Goal: Task Accomplishment & Management: Use online tool/utility

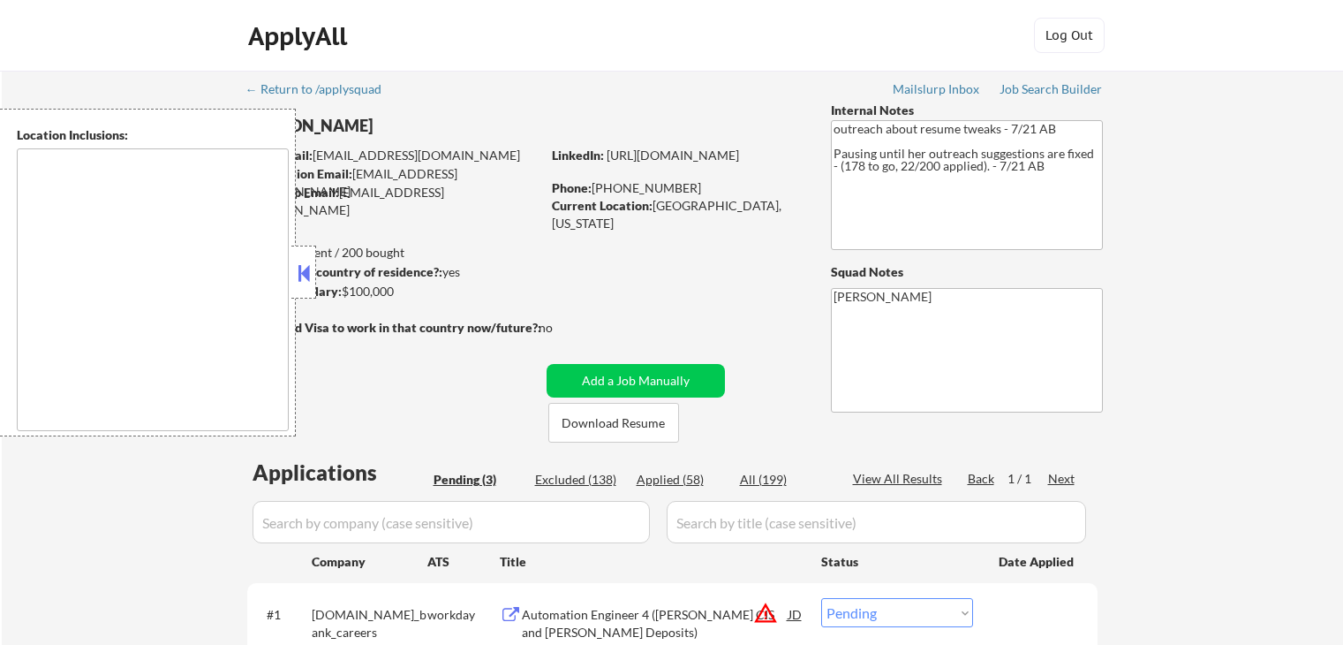
select select ""pending""
click at [1059, 93] on div "Job Search Builder" at bounding box center [1051, 89] width 103 height 12
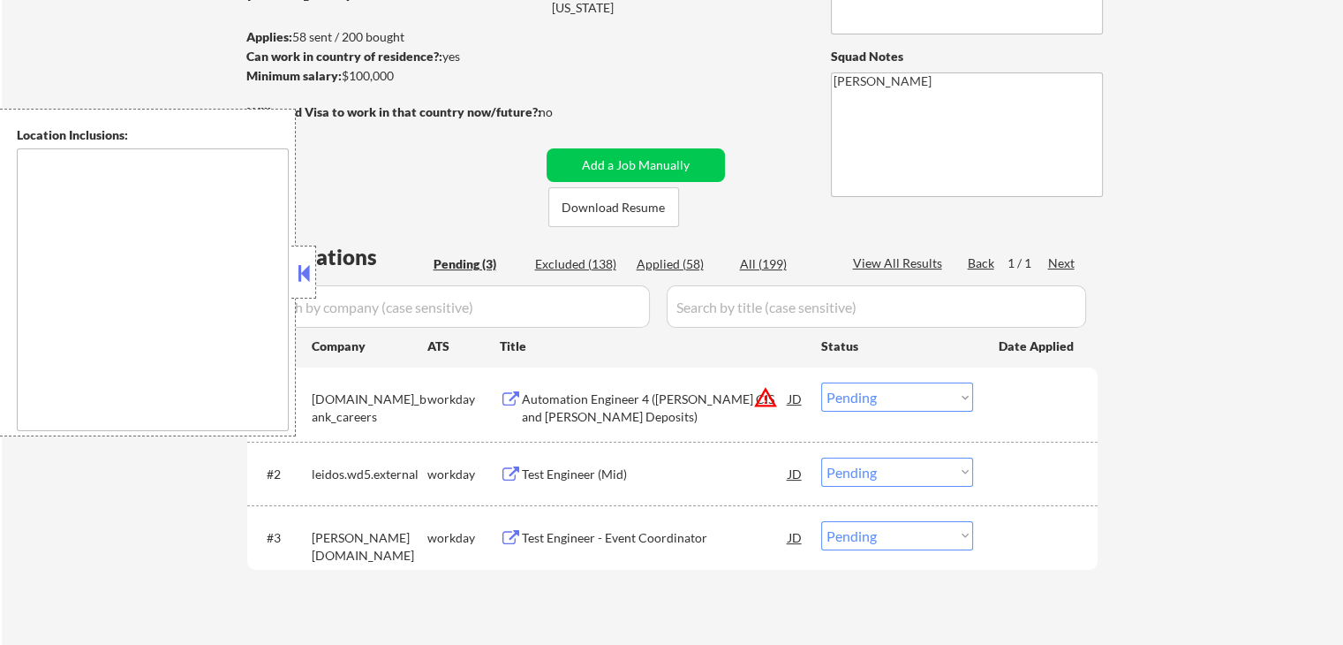
scroll to position [265, 0]
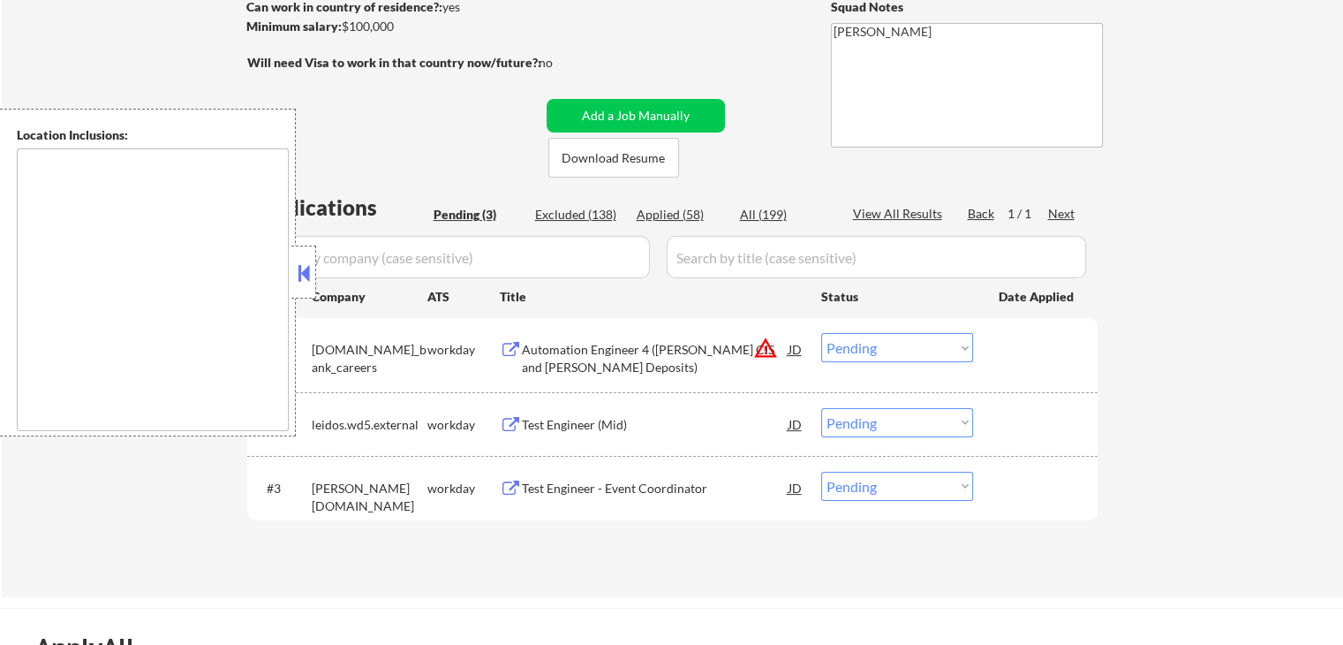
click at [909, 343] on select "Choose an option... Pending Applied Excluded (Questions) Excluded (Expired) Exc…" at bounding box center [897, 347] width 152 height 29
click at [776, 350] on button "warning_amber" at bounding box center [765, 348] width 25 height 25
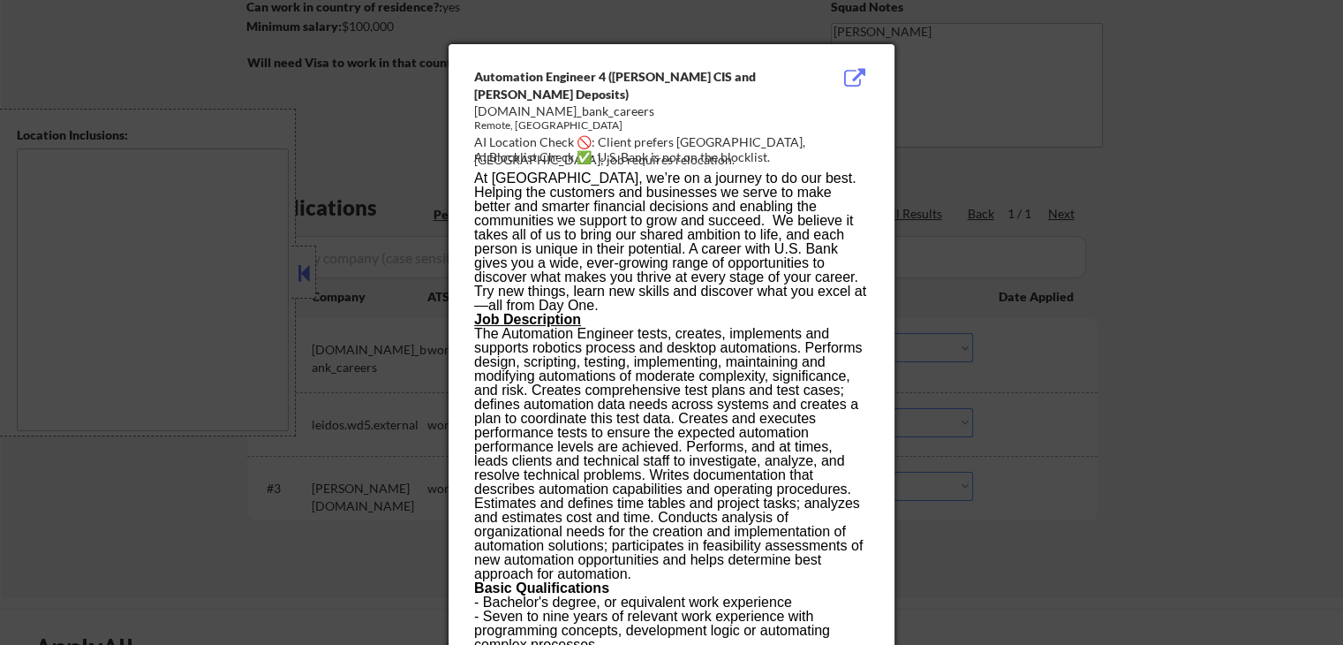
click at [1124, 234] on div at bounding box center [671, 322] width 1343 height 645
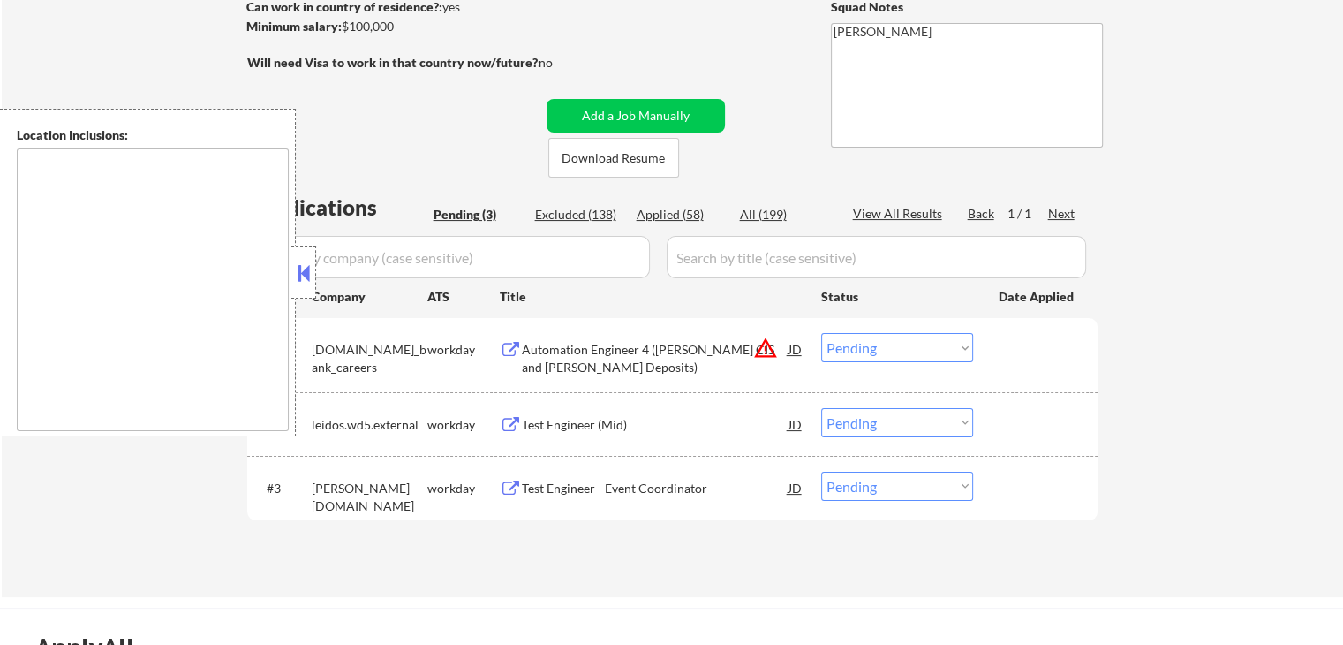
drag, startPoint x: 304, startPoint y: 278, endPoint x: 773, endPoint y: 333, distance: 472.2
click at [305, 277] on button at bounding box center [303, 273] width 19 height 26
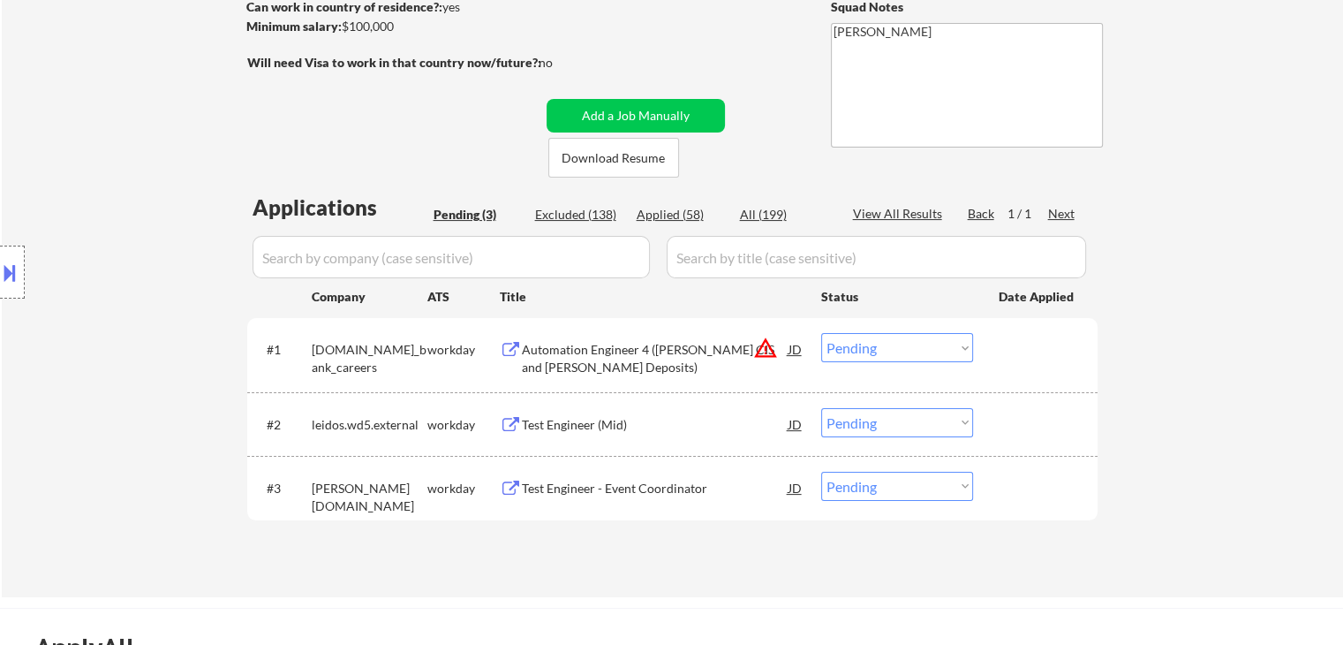
click at [930, 351] on select "Choose an option... Pending Applied Excluded (Questions) Excluded (Expired) Exc…" at bounding box center [897, 347] width 152 height 29
click at [821, 333] on select "Choose an option... Pending Applied Excluded (Questions) Excluded (Expired) Exc…" at bounding box center [897, 347] width 152 height 29
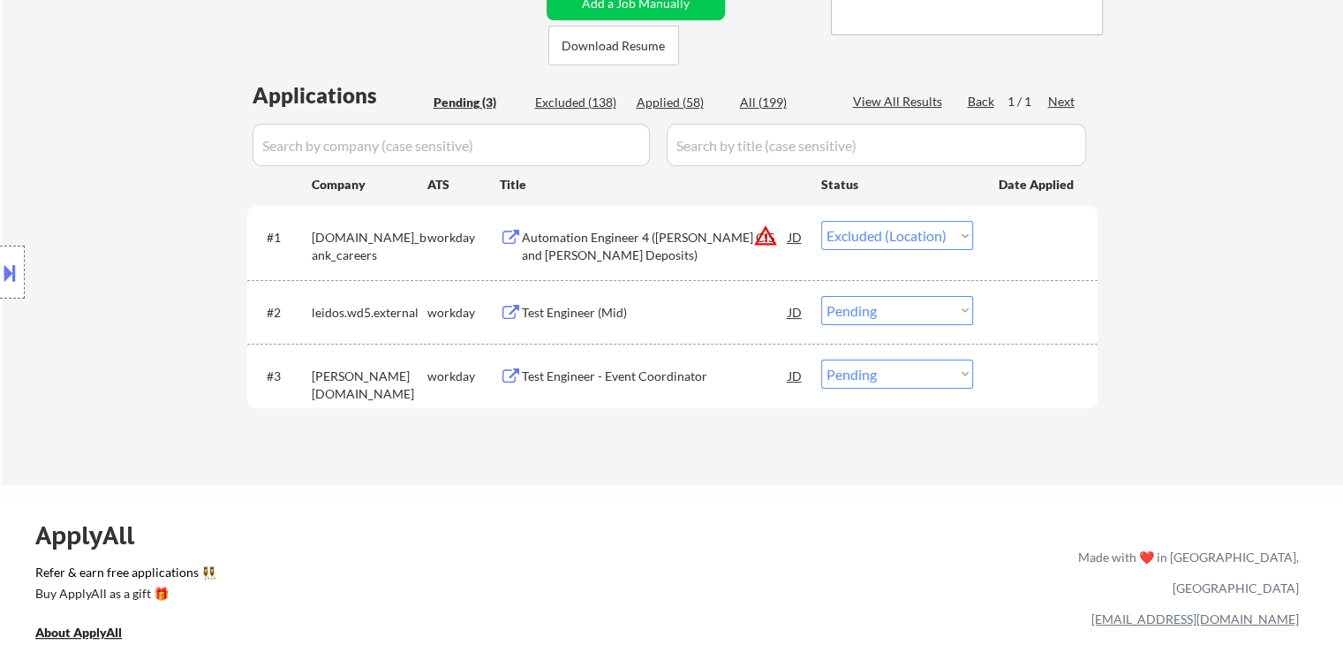
scroll to position [442, 0]
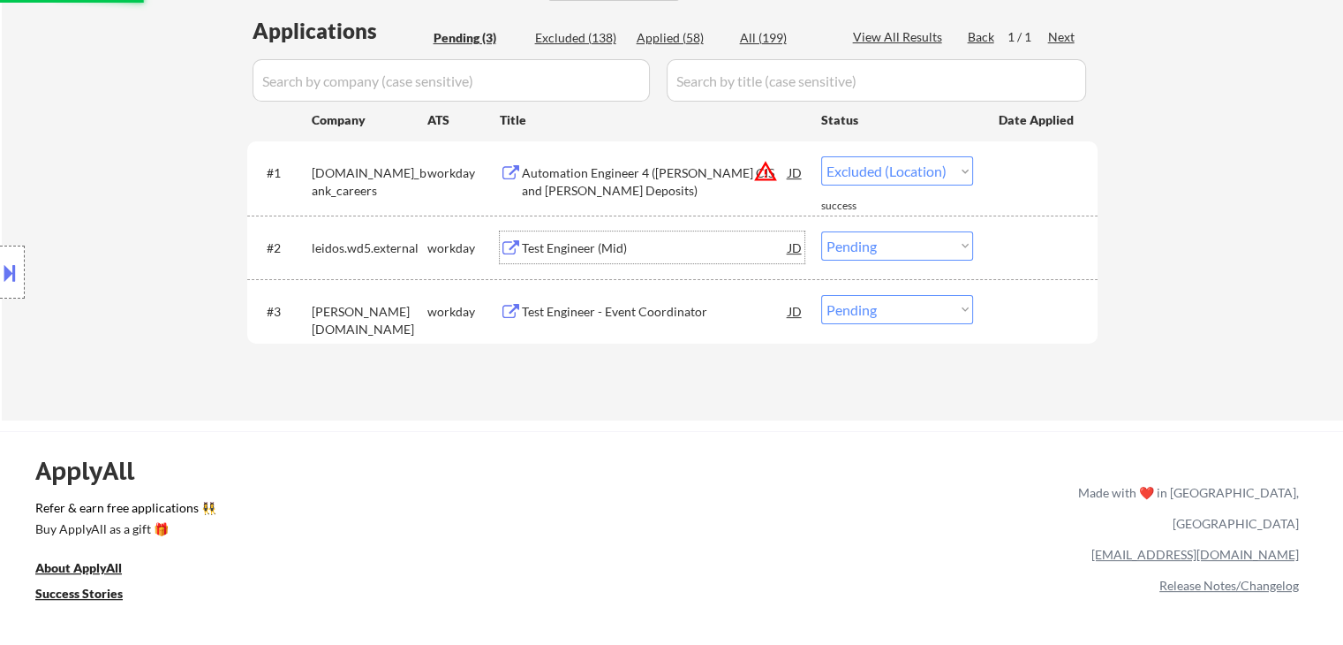
click at [578, 251] on div "Test Engineer (Mid)" at bounding box center [655, 248] width 267 height 18
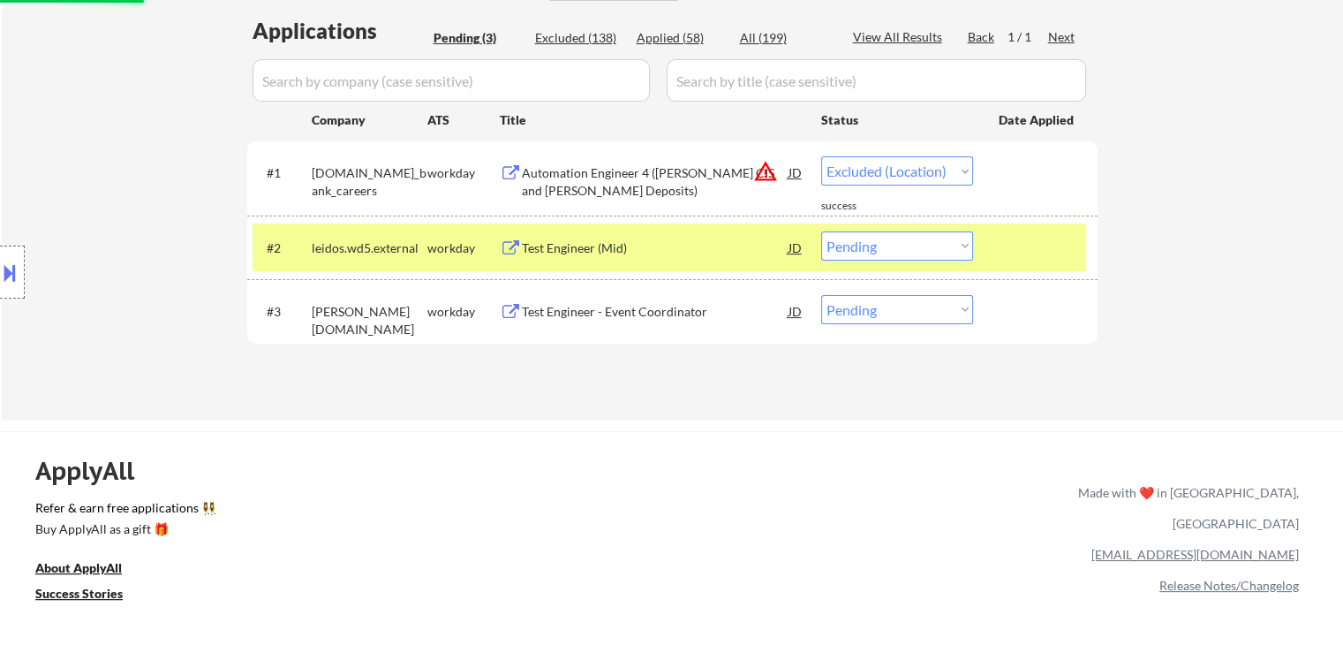
select select ""pending""
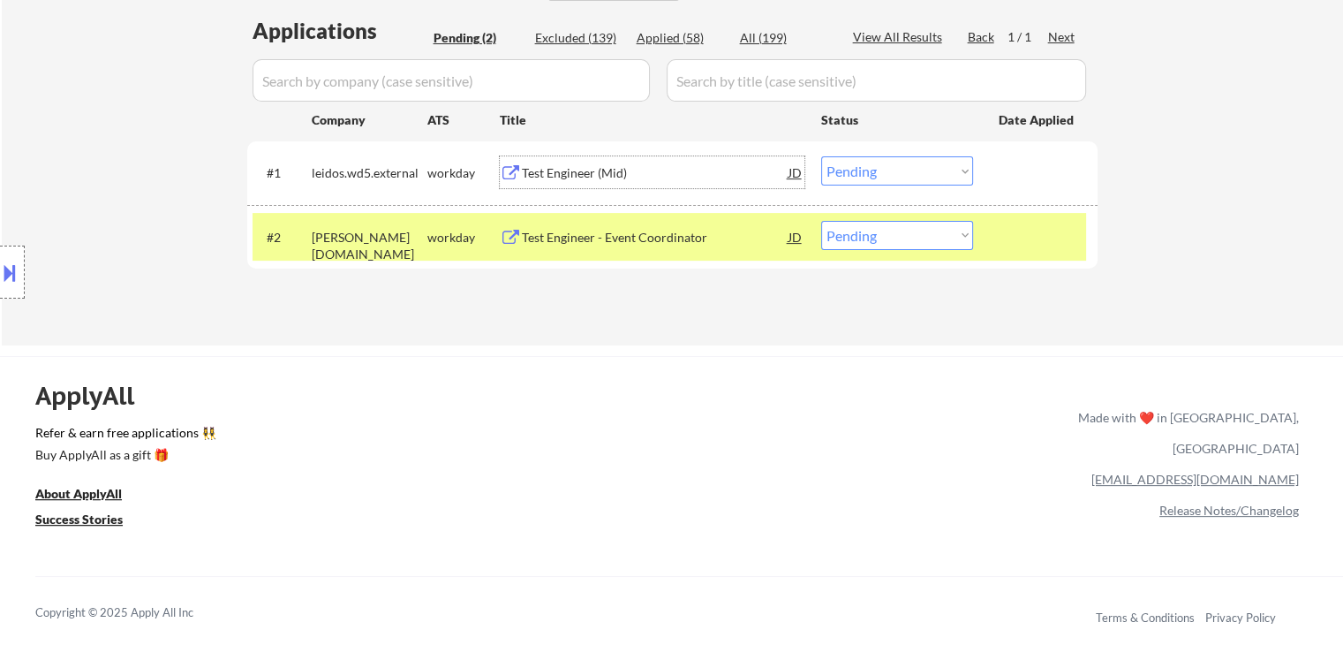
click at [554, 178] on div "Test Engineer (Mid)" at bounding box center [655, 173] width 267 height 18
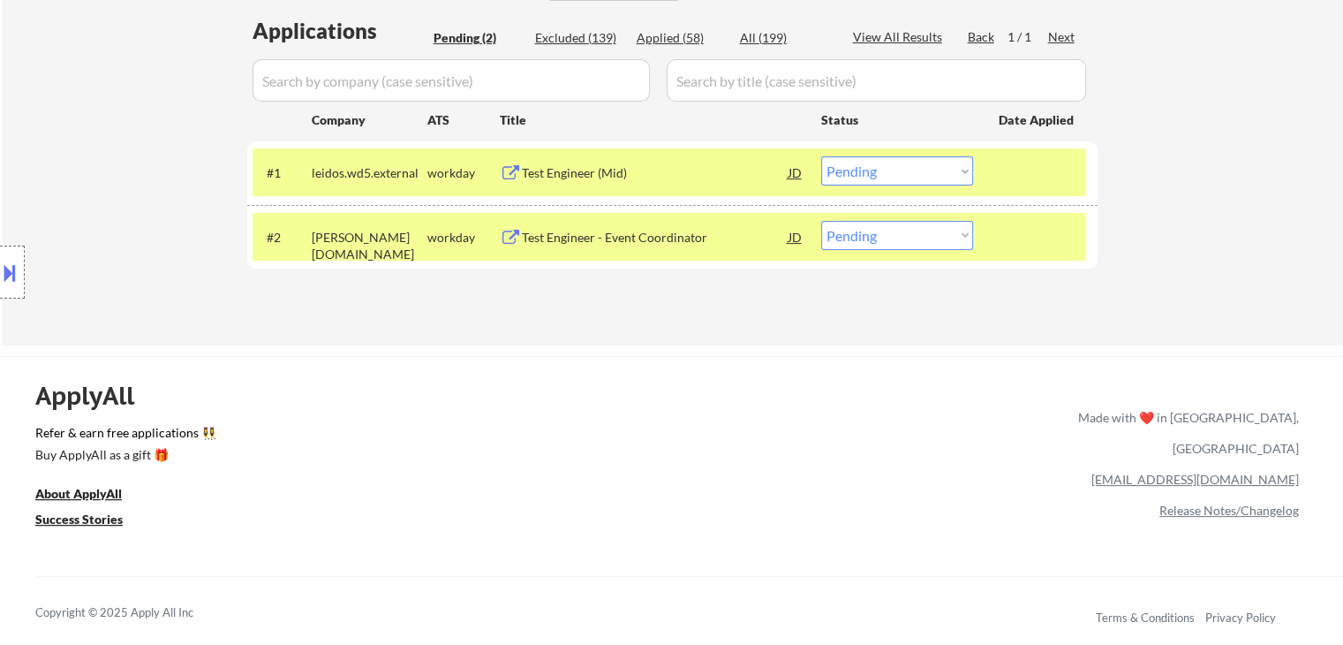
click at [579, 229] on div "Test Engineer - Event Coordinator" at bounding box center [655, 238] width 267 height 18
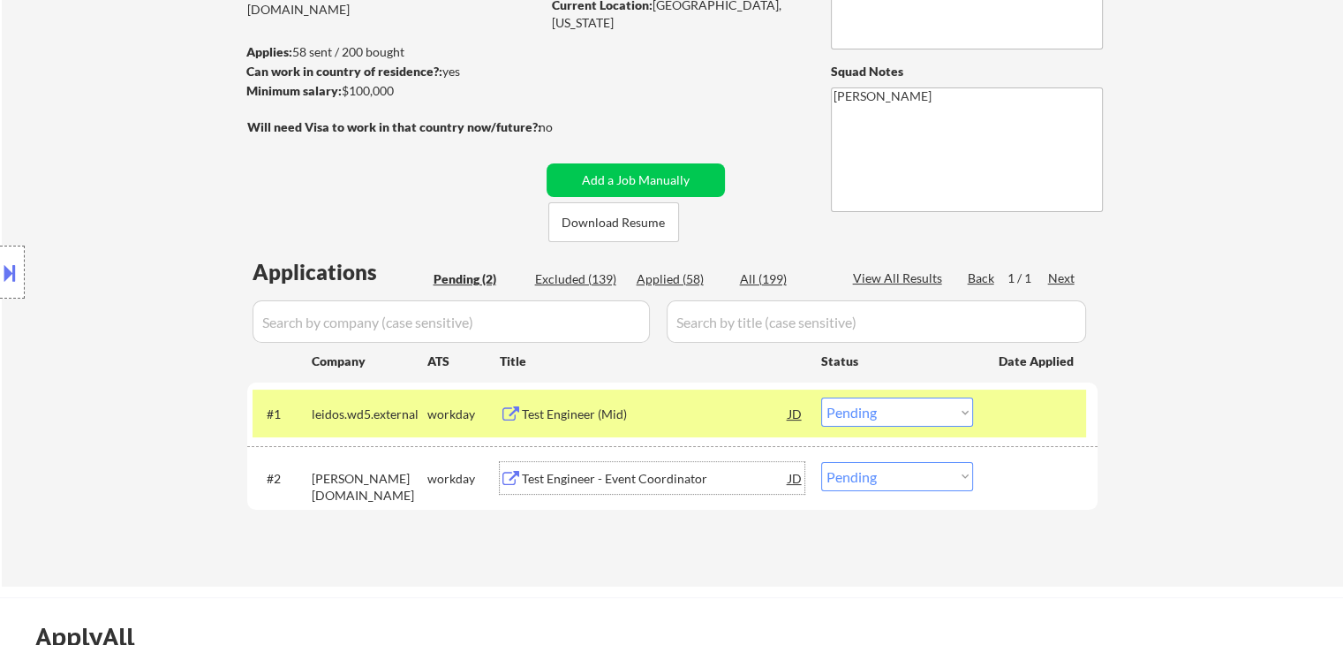
scroll to position [88, 0]
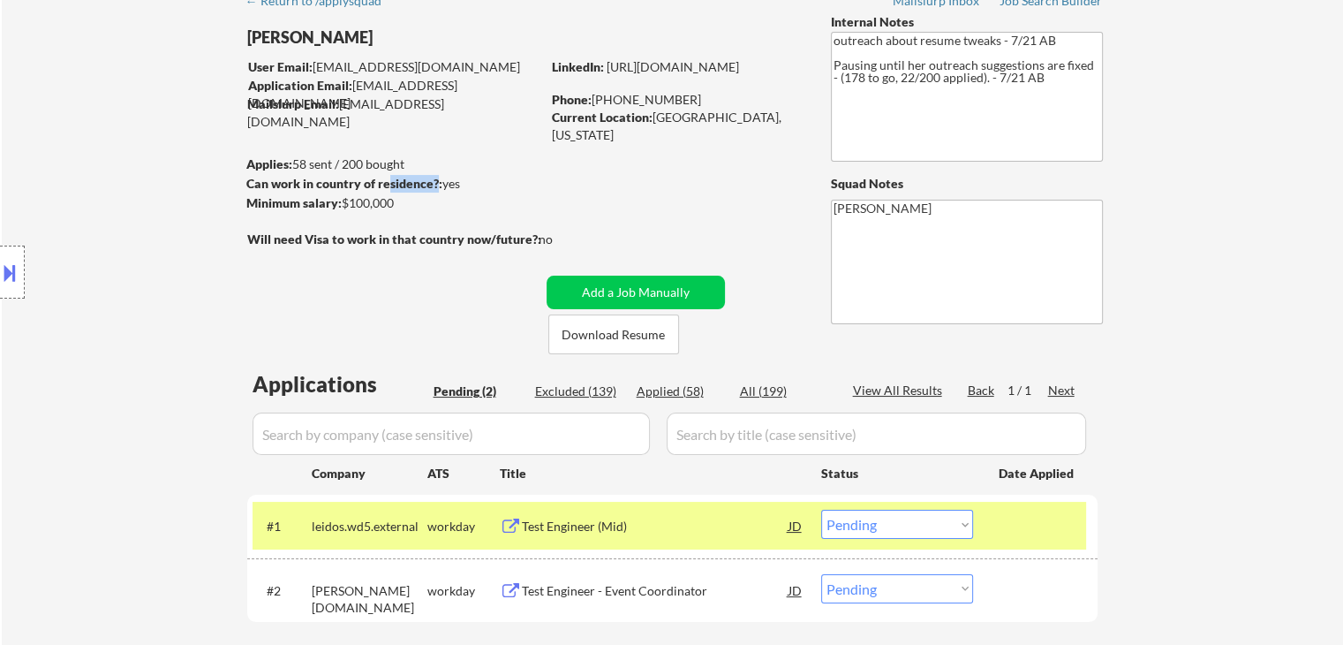
drag, startPoint x: 381, startPoint y: 191, endPoint x: 408, endPoint y: 158, distance: 42.6
click at [387, 178] on strong "Can work in country of residence?:" at bounding box center [344, 183] width 196 height 15
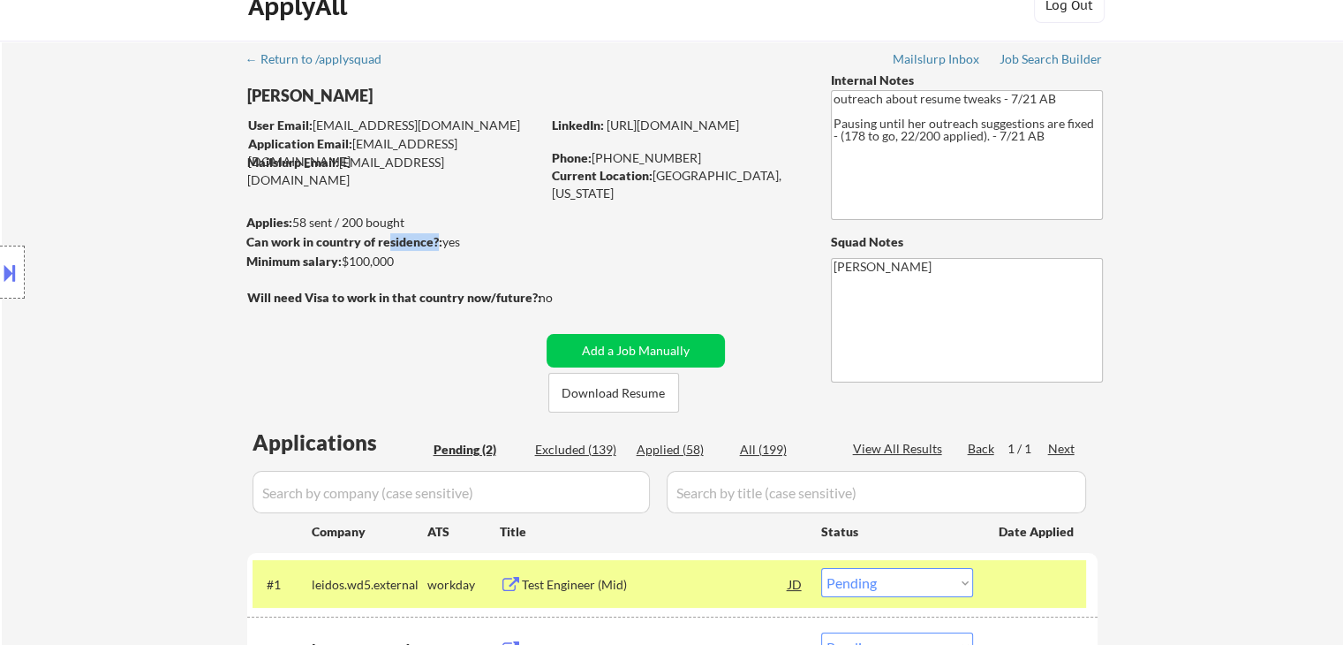
scroll to position [0, 0]
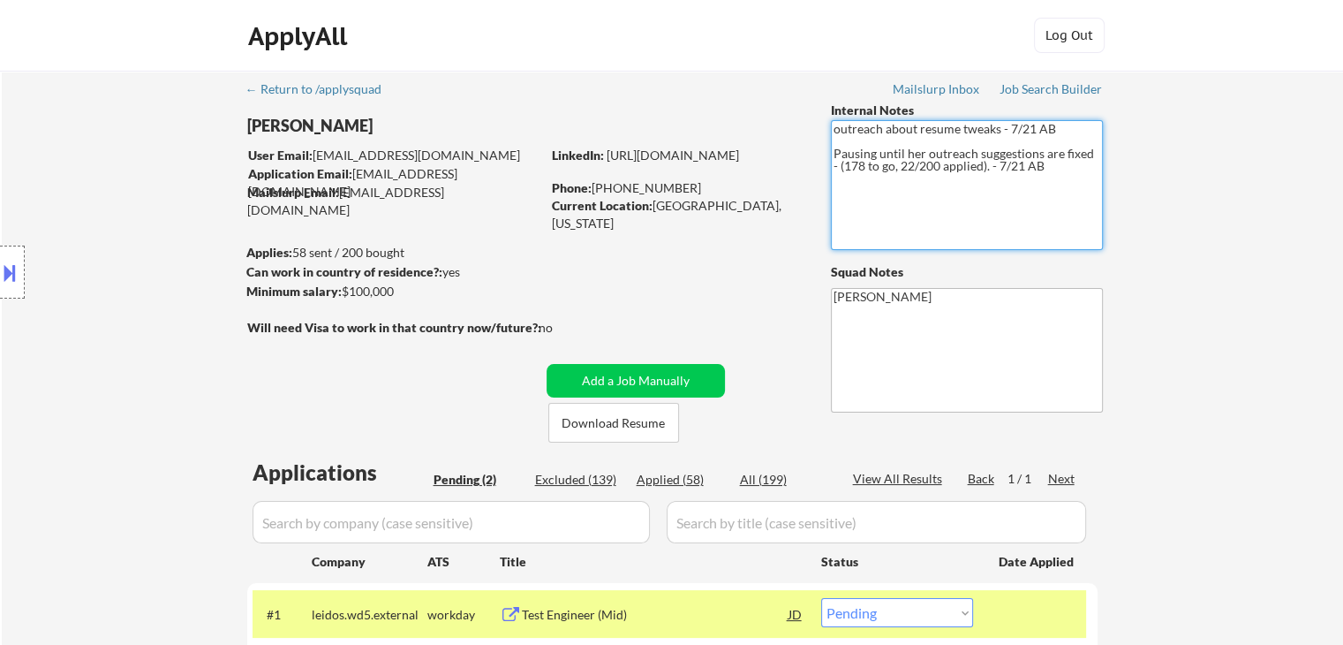
click at [1046, 149] on textarea "outreach about resume tweaks - 7/21 AB Pausing until her outreach suggestions a…" at bounding box center [967, 185] width 272 height 130
click at [1051, 174] on textarea "outreach about resume tweaks - 7/21 AB Pausing until her outreach suggestions a…" at bounding box center [967, 185] width 272 height 130
drag, startPoint x: 1022, startPoint y: 165, endPoint x: 822, endPoint y: 148, distance: 200.4
click at [822, 148] on div "← Return to /applysquad Mailslurp Inbox Job Search Builder [PERSON_NAME] User E…" at bounding box center [673, 422] width 882 height 702
click at [919, 206] on textarea "outreach about resume tweaks - 7/21 AB Pausing until her outreach suggestions a…" at bounding box center [967, 185] width 272 height 130
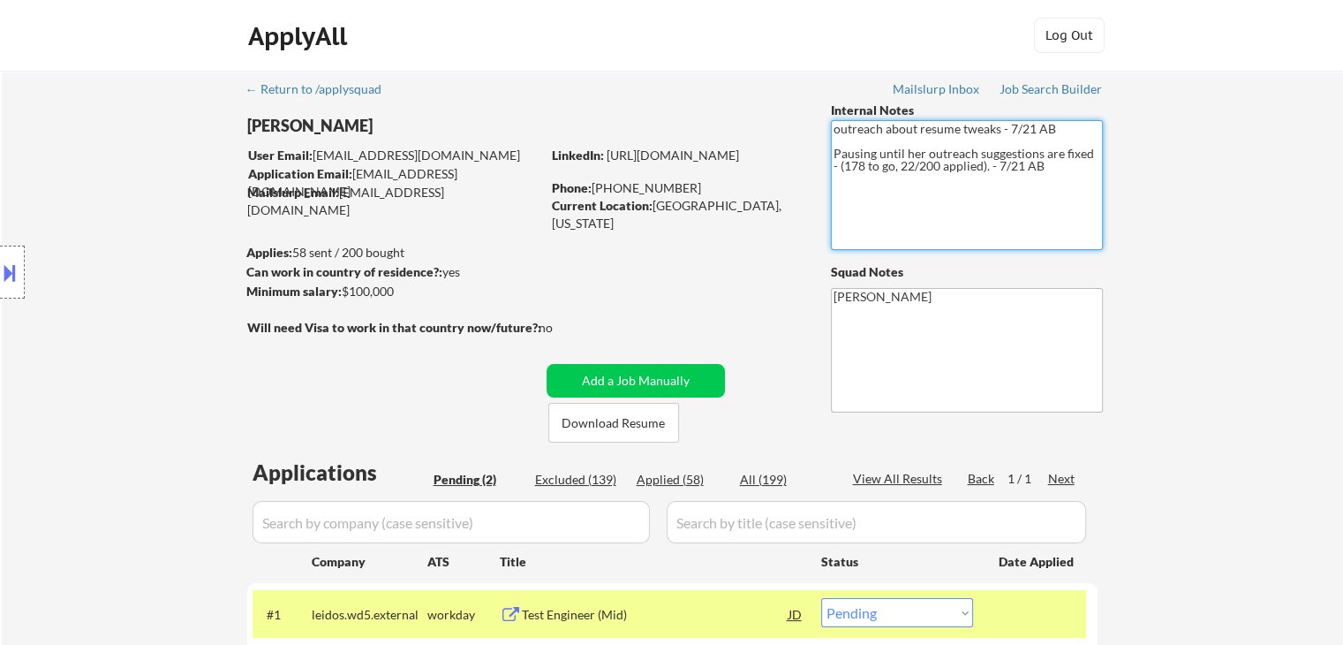
click at [894, 204] on textarea "outreach about resume tweaks - 7/21 AB Pausing until her outreach suggestions a…" at bounding box center [967, 185] width 272 height 130
click at [879, 196] on textarea "outreach about resume tweaks - 7/21 AB Pausing until her outreach suggestions a…" at bounding box center [967, 185] width 272 height 130
click at [826, 163] on div "← Return to /applysquad Mailslurp Inbox Job Search Builder [PERSON_NAME] User E…" at bounding box center [673, 422] width 882 height 702
drag, startPoint x: 914, startPoint y: 167, endPoint x: 942, endPoint y: 171, distance: 28.6
click at [942, 171] on textarea "outreach about resume tweaks - 7/21 AB Pausing until her outreach suggestions a…" at bounding box center [967, 185] width 272 height 130
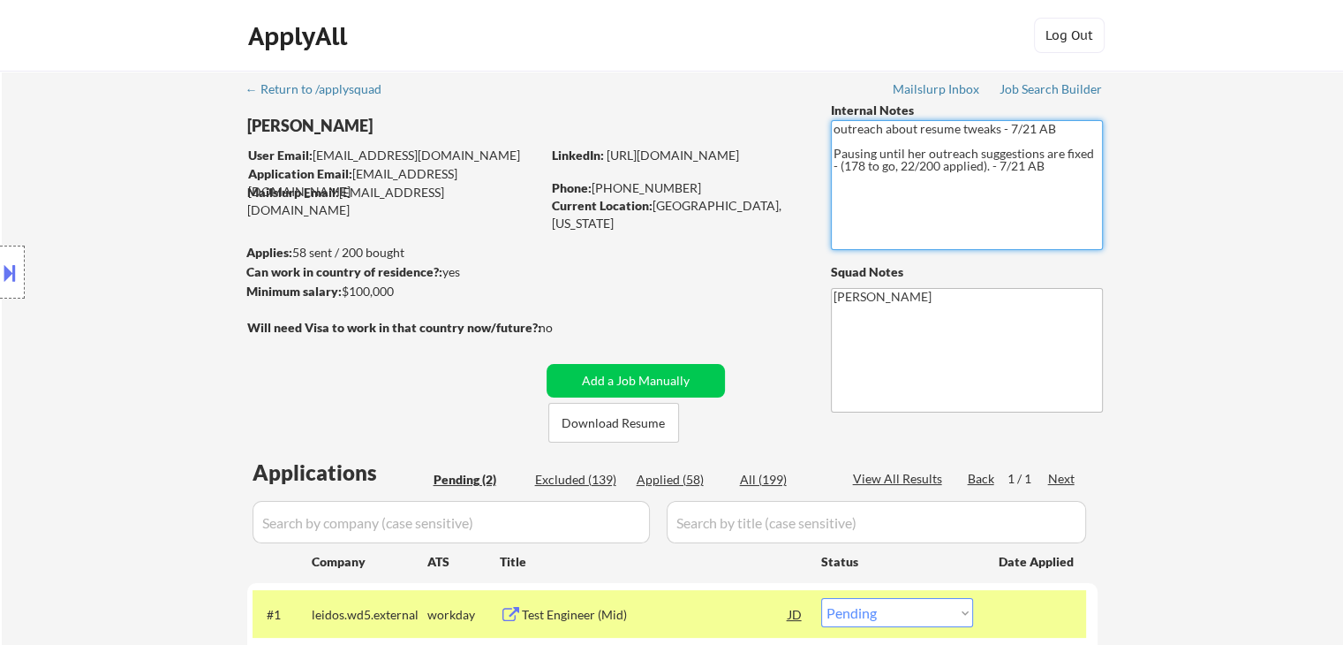
click at [1010, 230] on textarea "outreach about resume tweaks - 7/21 AB Pausing until her outreach suggestions a…" at bounding box center [967, 185] width 272 height 130
drag, startPoint x: 841, startPoint y: 148, endPoint x: 1087, endPoint y: 148, distance: 246.4
click at [1087, 148] on textarea "outreach about resume tweaks - 7/21 AB Pausing until her outreach suggestions a…" at bounding box center [967, 185] width 272 height 130
click at [1026, 208] on textarea "outreach about resume tweaks - 7/21 AB Pausing until her outreach suggestions a…" at bounding box center [967, 185] width 272 height 130
drag, startPoint x: 738, startPoint y: 132, endPoint x: 710, endPoint y: 135, distance: 28.4
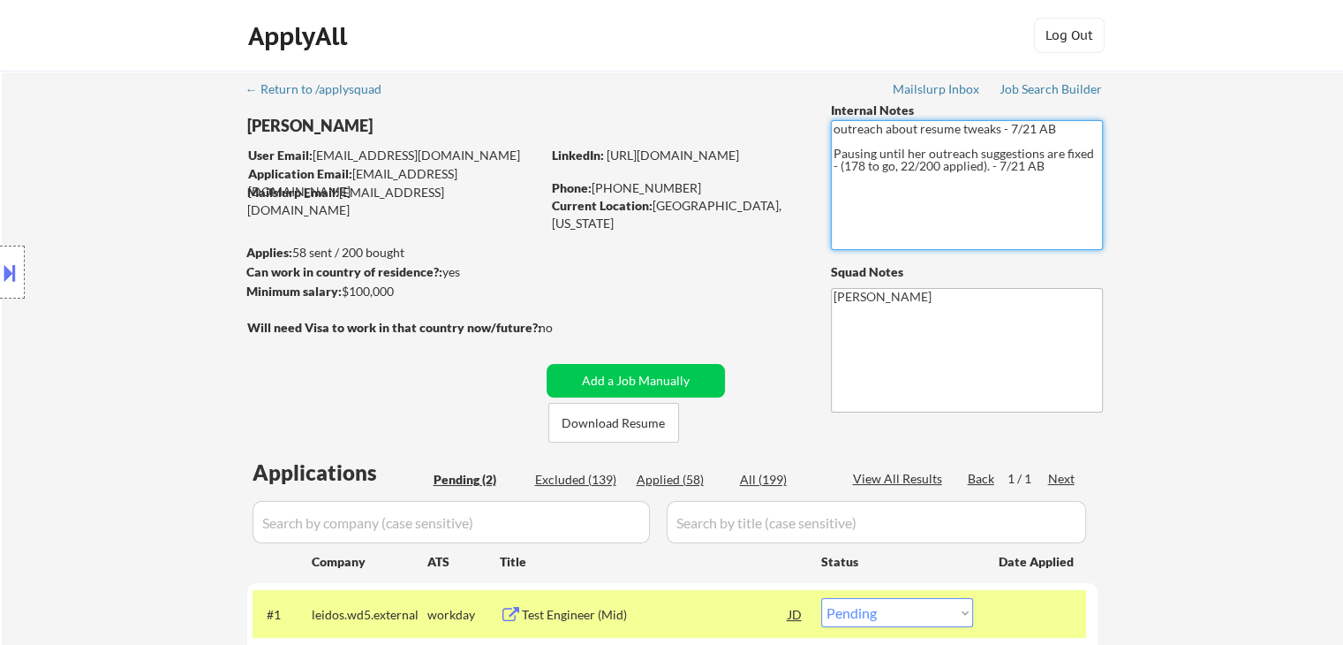
click at [707, 132] on div "← Return to /applysquad Mailslurp Inbox Job Search Builder [PERSON_NAME] User E…" at bounding box center [673, 422] width 882 height 702
click at [677, 76] on div "← Return to /applysquad Mailslurp Inbox Job Search Builder [PERSON_NAME] User E…" at bounding box center [673, 422] width 882 height 702
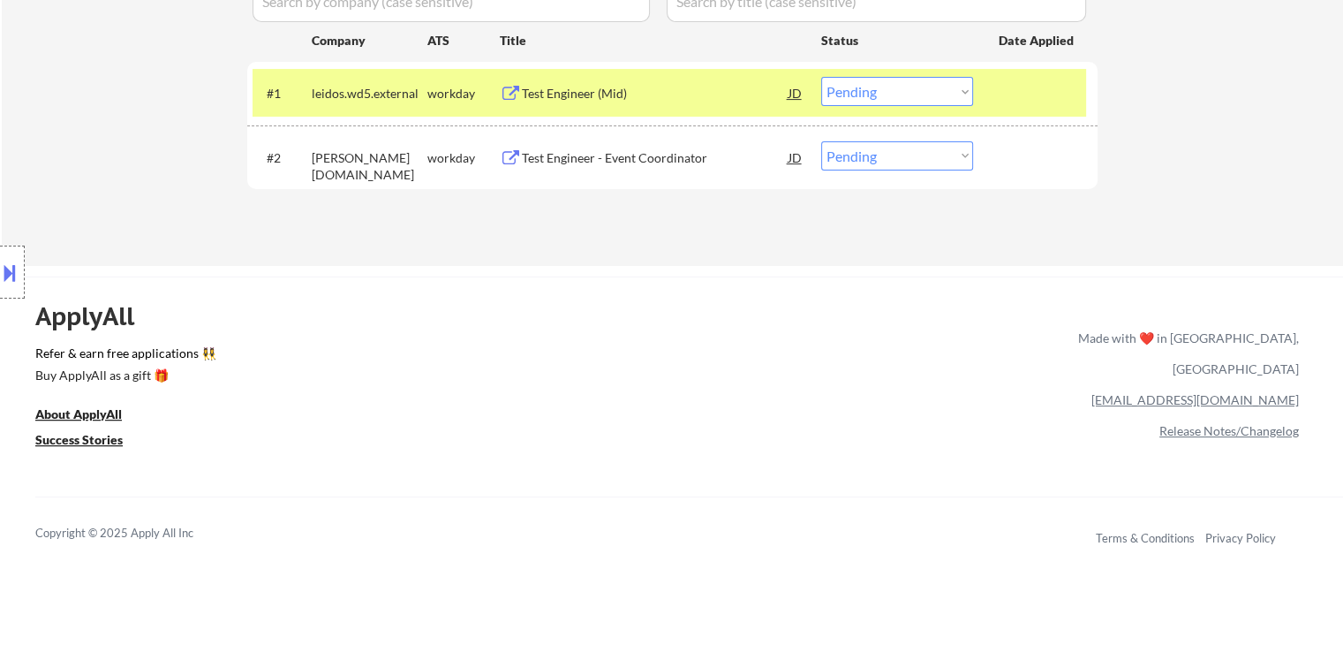
scroll to position [533, 0]
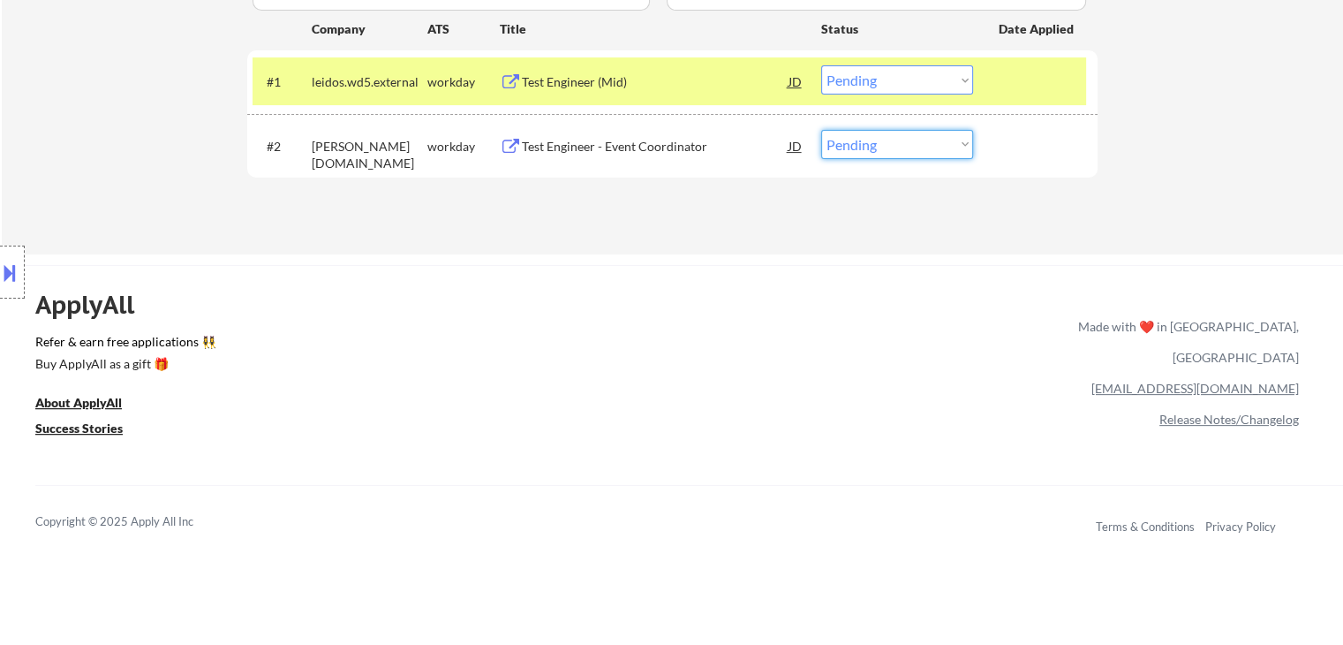
click at [890, 139] on select "Choose an option... Pending Applied Excluded (Questions) Excluded (Expired) Exc…" at bounding box center [897, 144] width 152 height 29
select select ""applied""
click at [821, 130] on select "Choose an option... Pending Applied Excluded (Questions) Excluded (Expired) Exc…" at bounding box center [897, 144] width 152 height 29
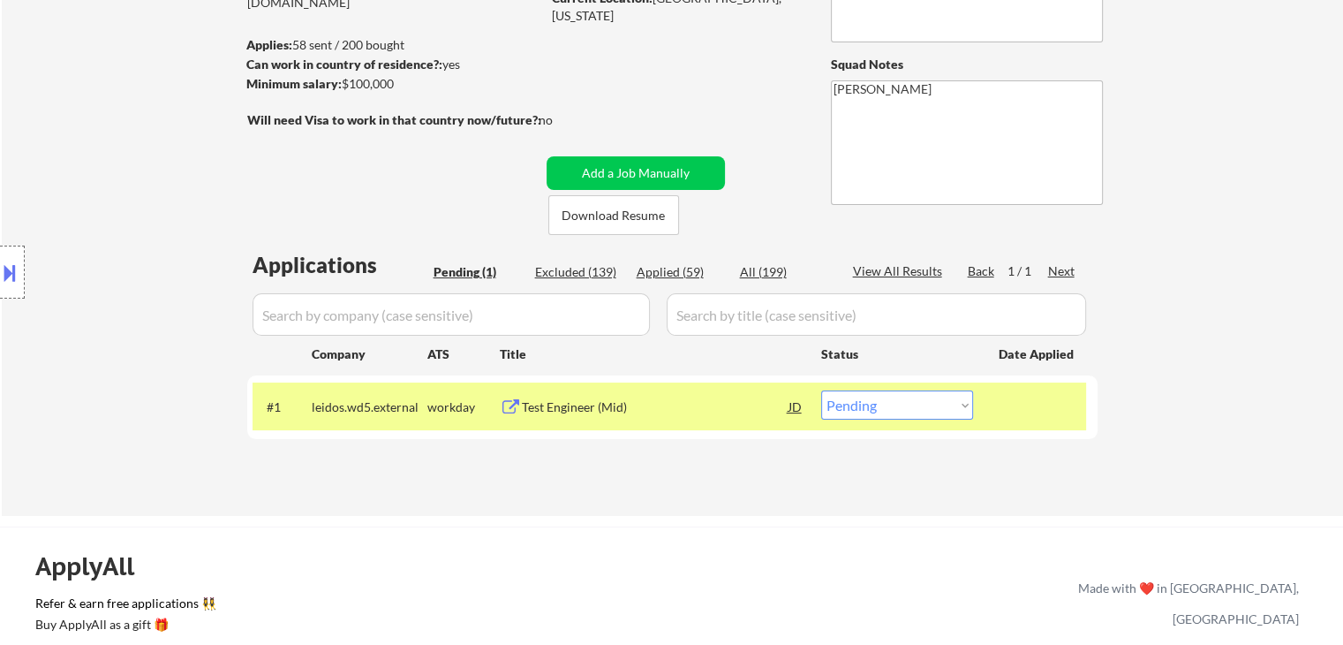
scroll to position [179, 0]
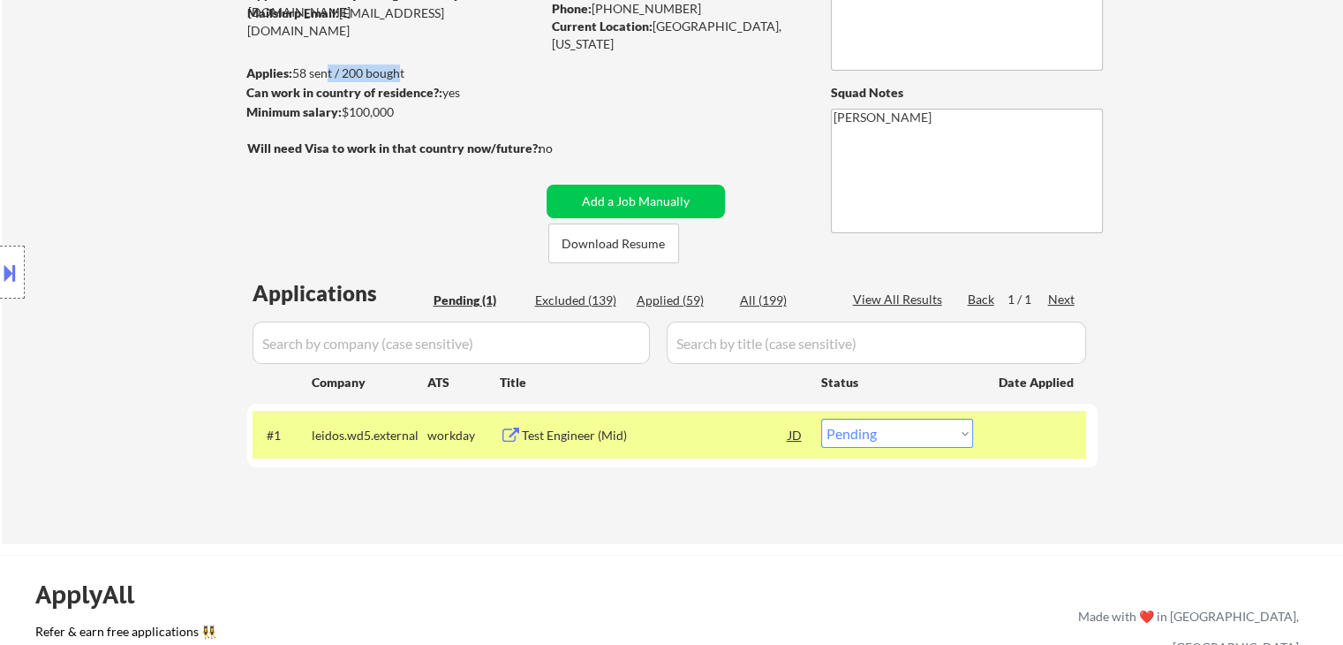
drag, startPoint x: 392, startPoint y: 77, endPoint x: 322, endPoint y: 71, distance: 70.9
click at [322, 71] on div "Applies: 58 sent / 200 bought" at bounding box center [393, 73] width 294 height 18
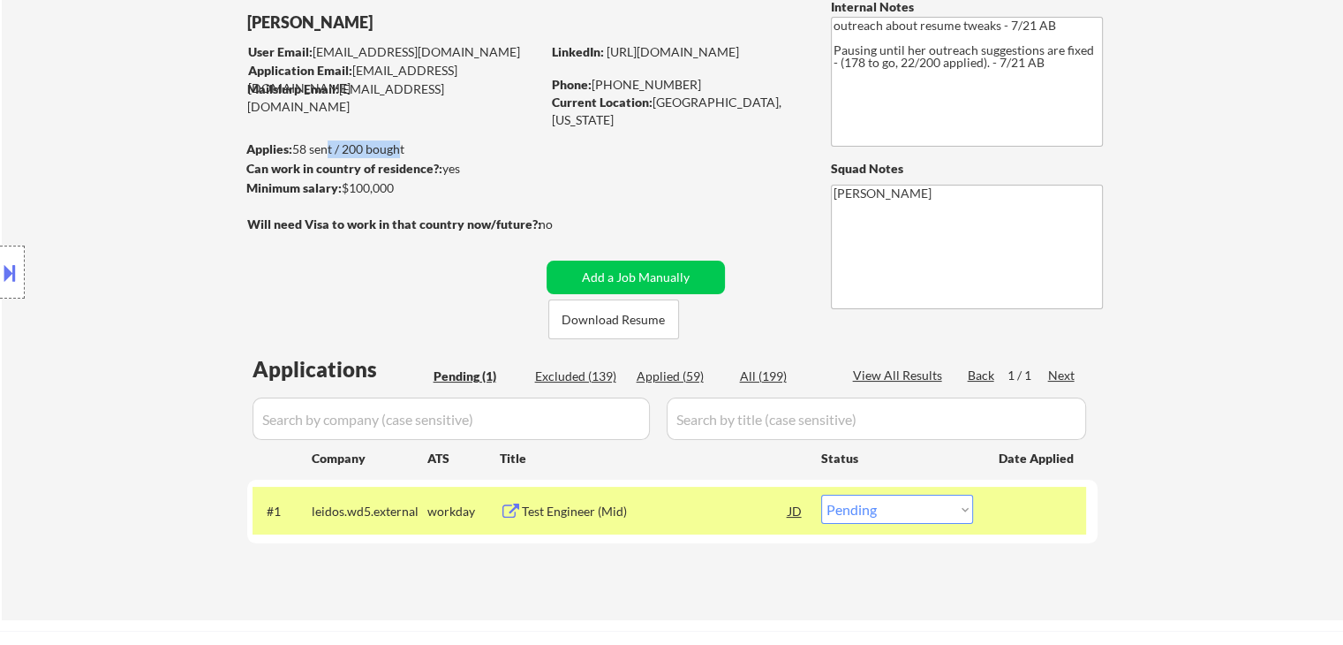
scroll to position [3, 0]
